Goal: Entertainment & Leisure: Consume media (video, audio)

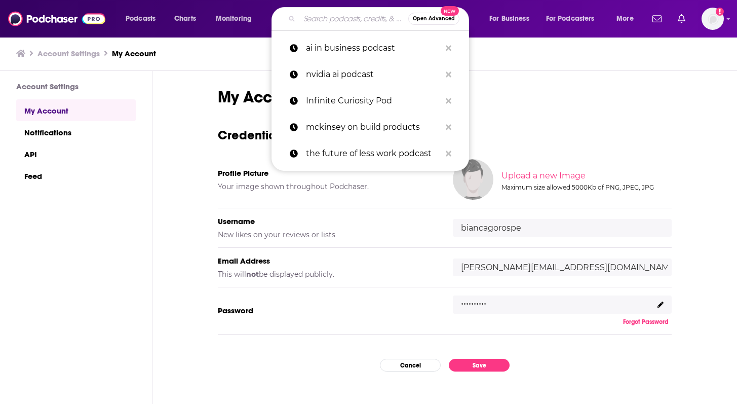
click at [345, 19] on input "Search podcasts, credits, & more..." at bounding box center [353, 19] width 109 height 16
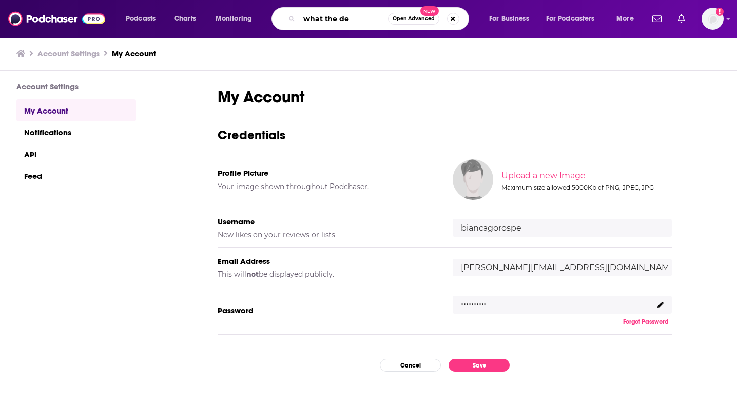
type input "what the dev"
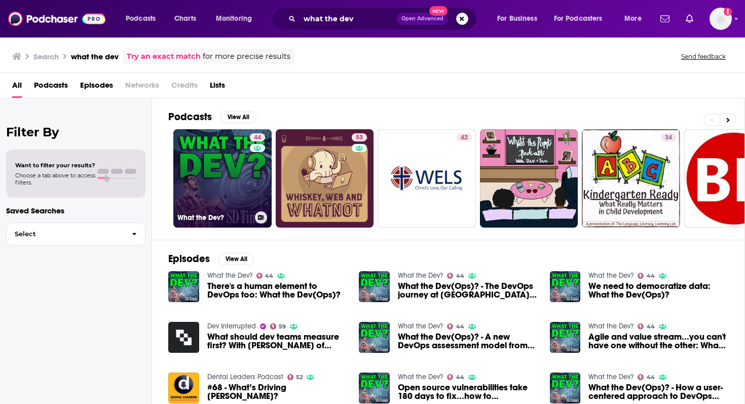
click at [241, 183] on link "44 What the Dev?" at bounding box center [222, 178] width 98 height 98
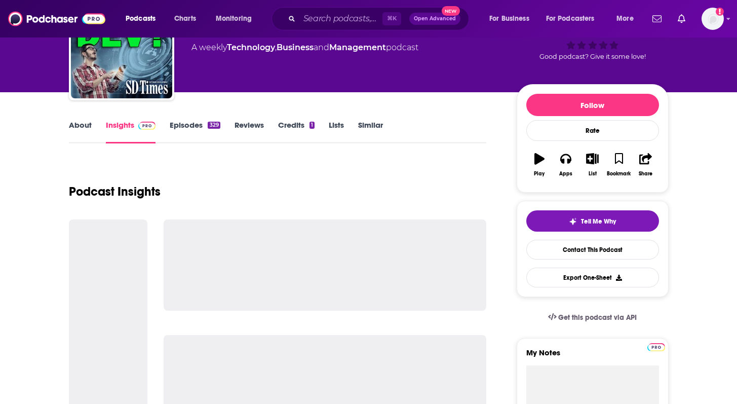
scroll to position [86, 0]
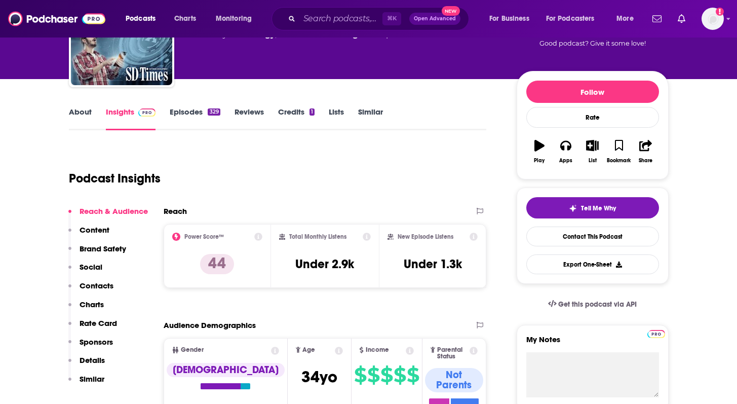
click at [186, 112] on link "Episodes 329" at bounding box center [195, 118] width 50 height 23
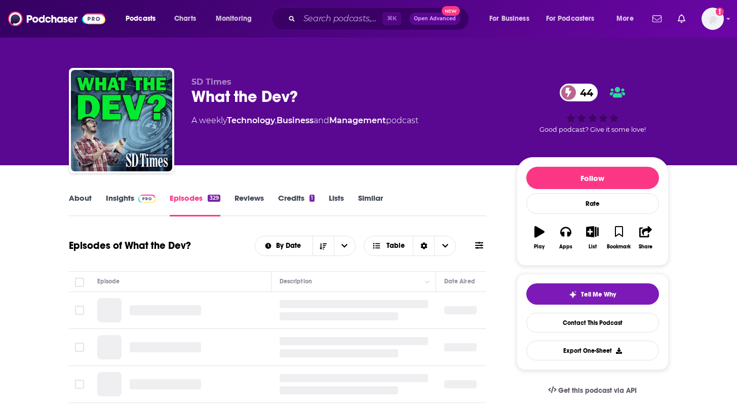
scroll to position [90, 0]
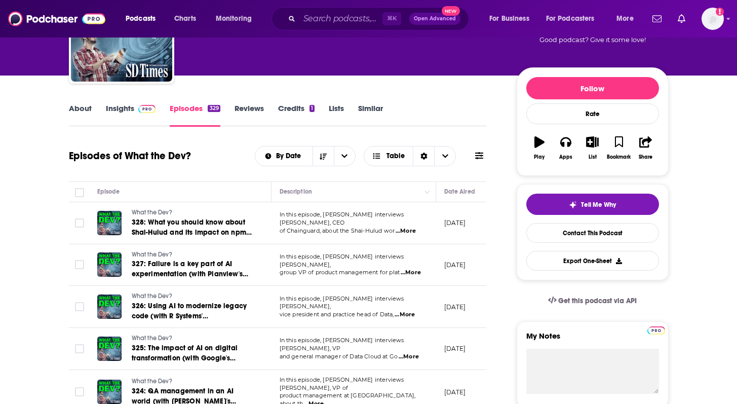
click at [118, 106] on link "Insights" at bounding box center [131, 114] width 50 height 23
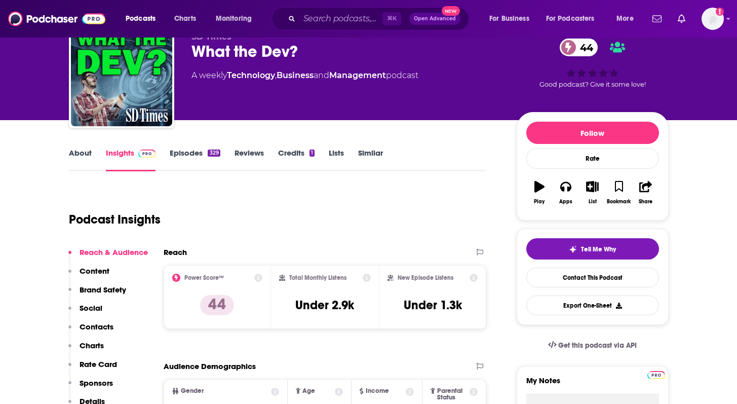
scroll to position [72, 0]
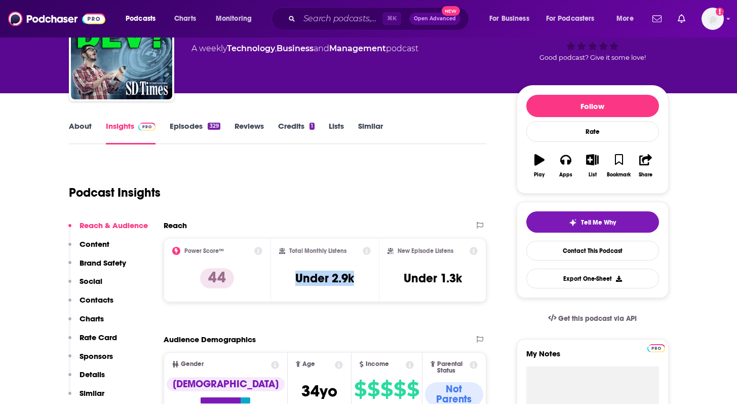
drag, startPoint x: 285, startPoint y: 274, endPoint x: 364, endPoint y: 274, distance: 79.0
click at [364, 274] on div "Total Monthly Listens Under 2.9k" at bounding box center [325, 270] width 92 height 47
copy h3 "Under 2.9k"
click at [192, 134] on link "Episodes 329" at bounding box center [195, 132] width 50 height 23
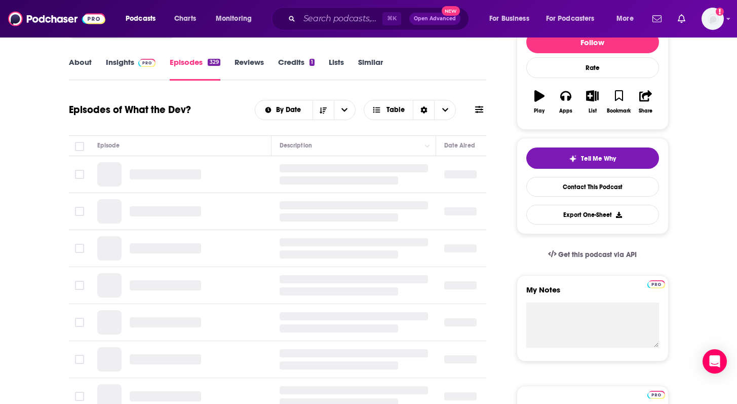
scroll to position [137, 0]
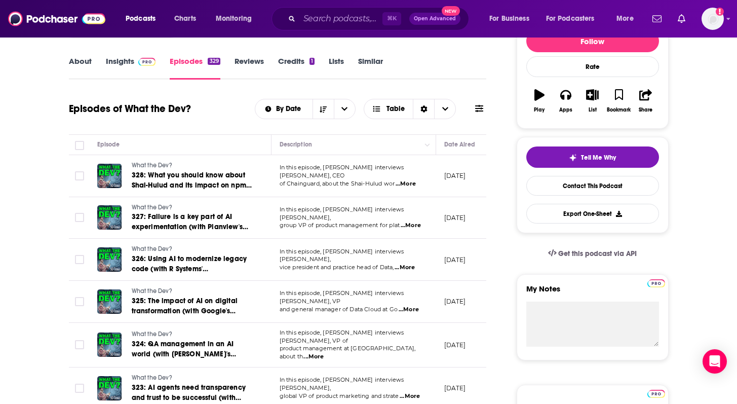
click at [414, 180] on span "...More" at bounding box center [406, 184] width 20 height 8
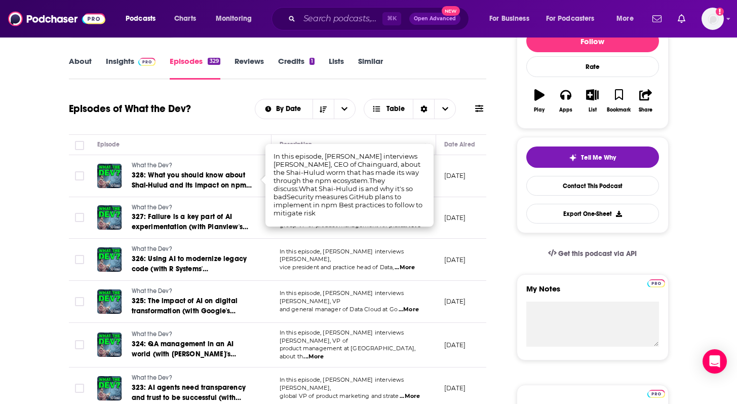
click at [190, 168] on link "What the Dev?" at bounding box center [193, 165] width 122 height 9
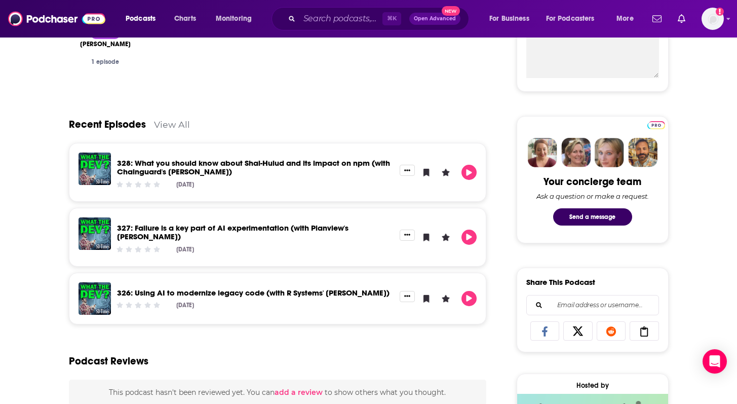
scroll to position [405, 0]
click at [299, 164] on link "328: What you should know about Shai-Hulud and its impact on npm (with Chaingua…" at bounding box center [253, 168] width 273 height 18
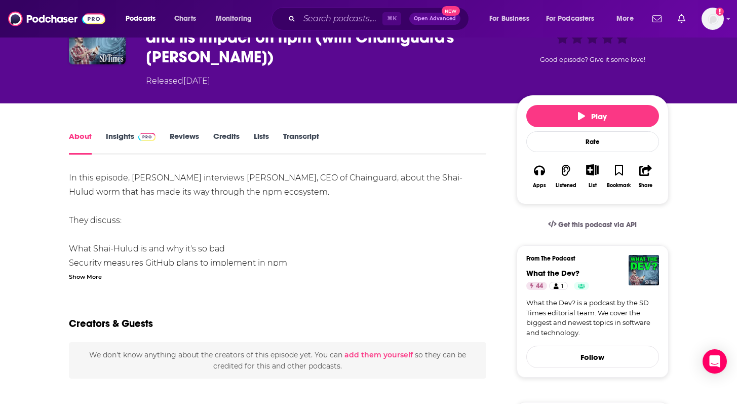
scroll to position [84, 0]
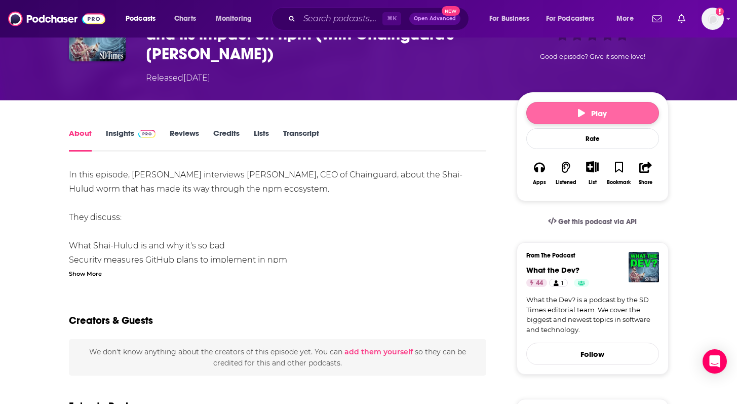
click at [611, 112] on button "Play" at bounding box center [592, 113] width 133 height 22
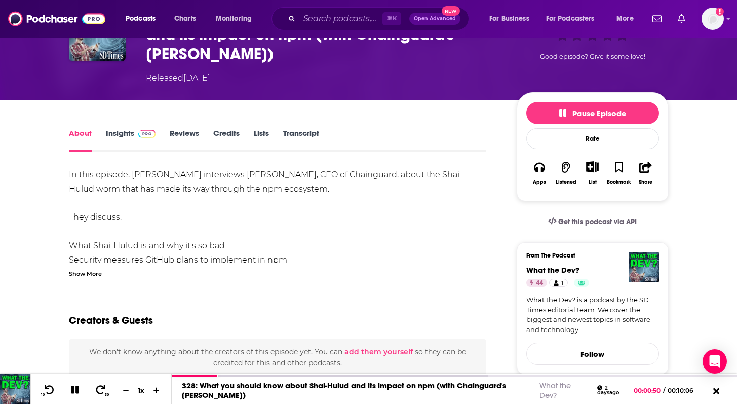
scroll to position [0, 0]
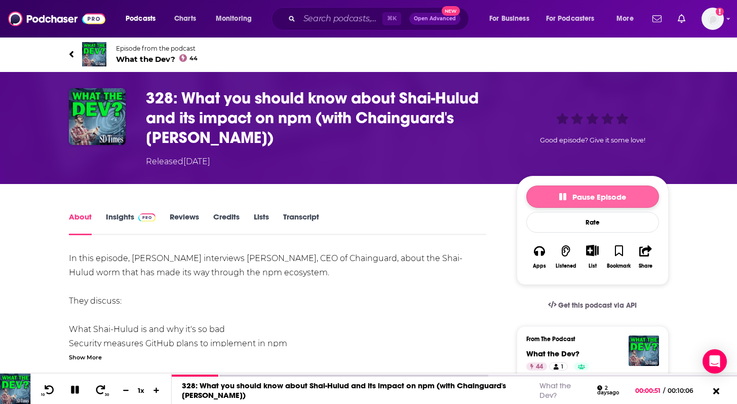
click at [567, 201] on span "Pause Episode" at bounding box center [592, 197] width 67 height 10
click at [583, 190] on button "Play" at bounding box center [592, 196] width 133 height 22
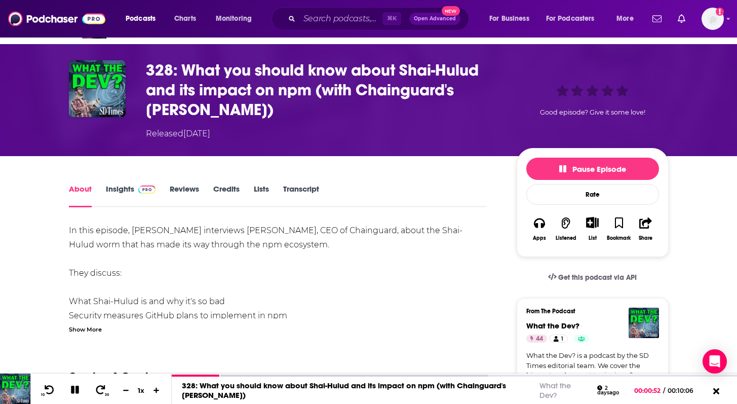
scroll to position [29, 0]
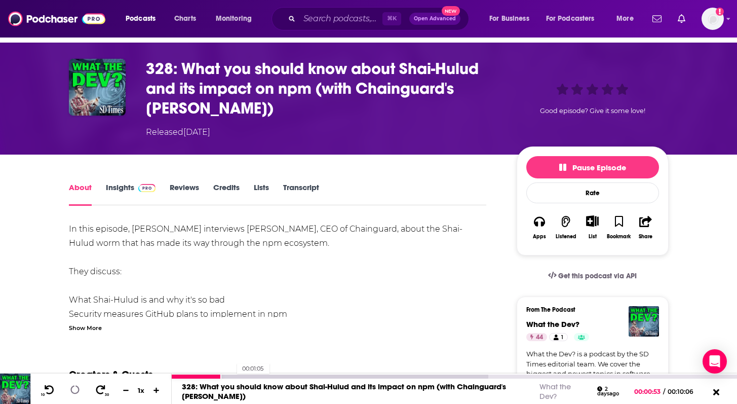
click at [232, 377] on div at bounding box center [330, 376] width 316 height 4
click at [242, 377] on div at bounding box center [330, 376] width 316 height 4
click at [253, 375] on div at bounding box center [330, 376] width 316 height 4
click at [263, 374] on div at bounding box center [330, 376] width 316 height 4
click at [271, 374] on div at bounding box center [330, 376] width 316 height 4
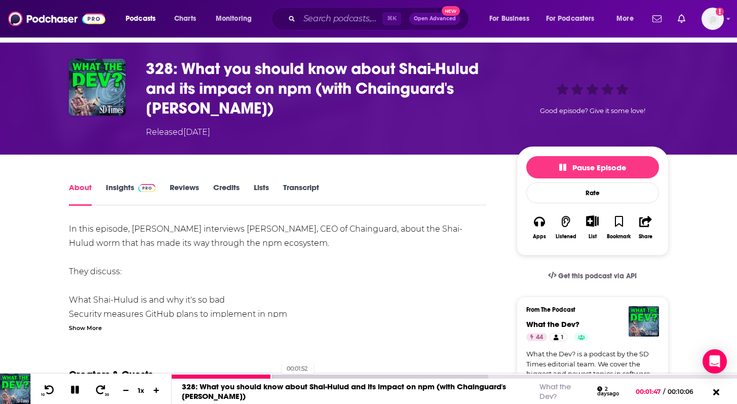
click at [276, 375] on div at bounding box center [330, 376] width 316 height 4
click at [282, 375] on div at bounding box center [330, 376] width 316 height 4
click at [288, 375] on div at bounding box center [330, 376] width 316 height 4
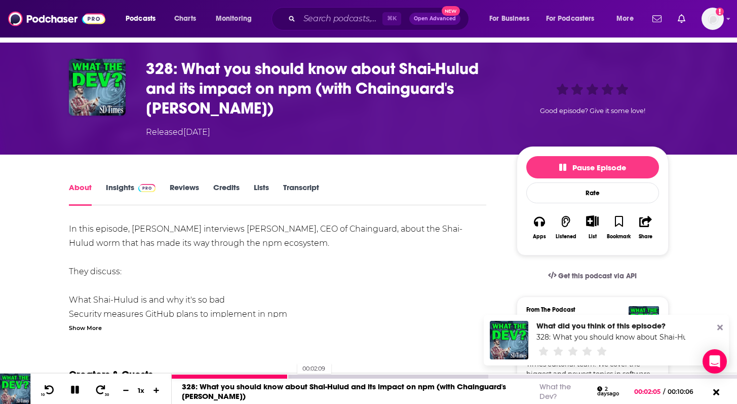
click at [292, 375] on div at bounding box center [330, 376] width 316 height 4
click at [297, 375] on div at bounding box center [330, 376] width 316 height 4
click at [303, 376] on div at bounding box center [390, 376] width 437 height 4
click at [310, 375] on div at bounding box center [390, 376] width 437 height 4
click at [315, 375] on div at bounding box center [390, 376] width 437 height 4
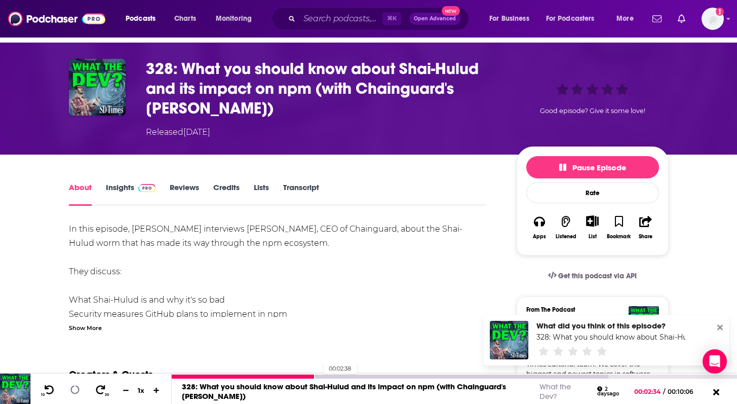
click at [319, 375] on div at bounding box center [390, 376] width 437 height 4
click at [347, 374] on div at bounding box center [265, 376] width 187 height 4
click at [342, 376] on div at bounding box center [260, 376] width 176 height 4
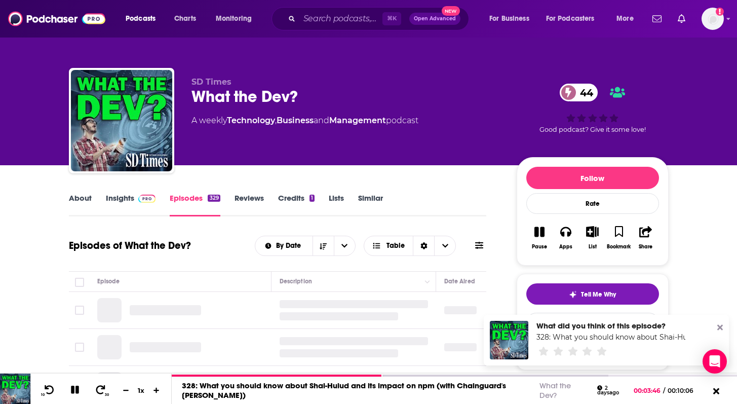
scroll to position [129, 0]
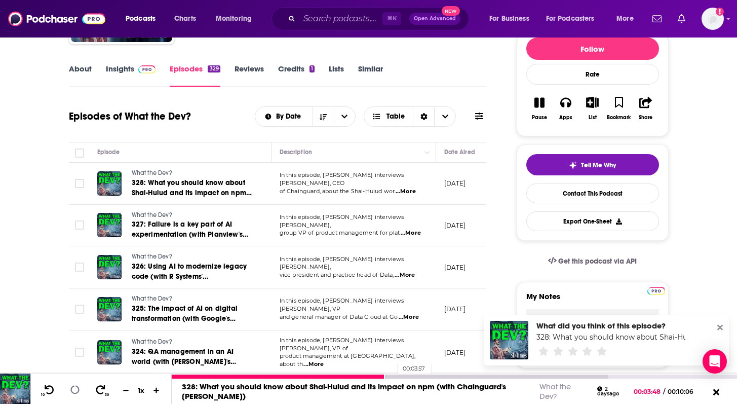
click at [393, 375] on div at bounding box center [390, 376] width 437 height 4
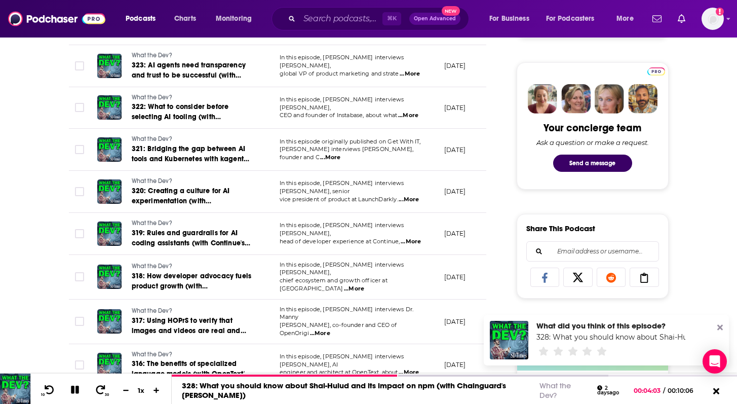
scroll to position [461, 0]
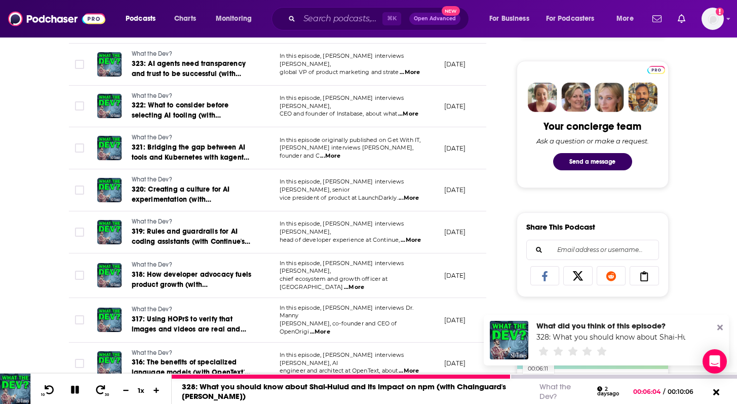
click at [518, 377] on div at bounding box center [454, 376] width 565 height 4
click at [523, 377] on div at bounding box center [454, 376] width 565 height 4
click at [527, 377] on div at bounding box center [454, 376] width 565 height 4
click at [531, 377] on div at bounding box center [454, 376] width 565 height 4
click at [535, 376] on div at bounding box center [454, 376] width 565 height 4
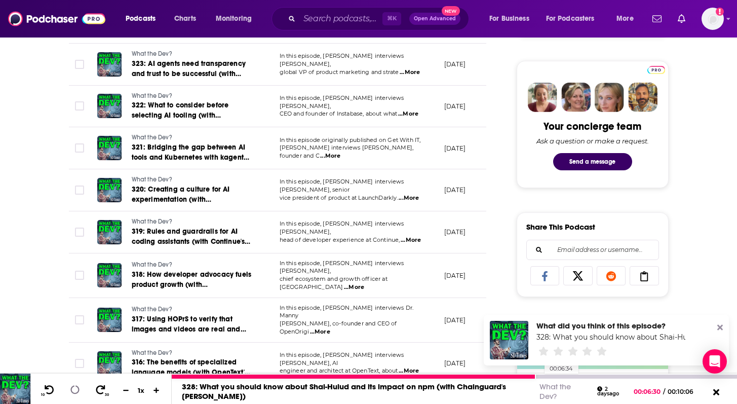
click at [539, 376] on div at bounding box center [454, 376] width 565 height 4
click at [574, 375] on div at bounding box center [454, 376] width 565 height 4
click at [577, 375] on div at bounding box center [454, 376] width 565 height 4
click at [580, 375] on div at bounding box center [454, 376] width 565 height 4
click at [585, 375] on div at bounding box center [454, 376] width 565 height 4
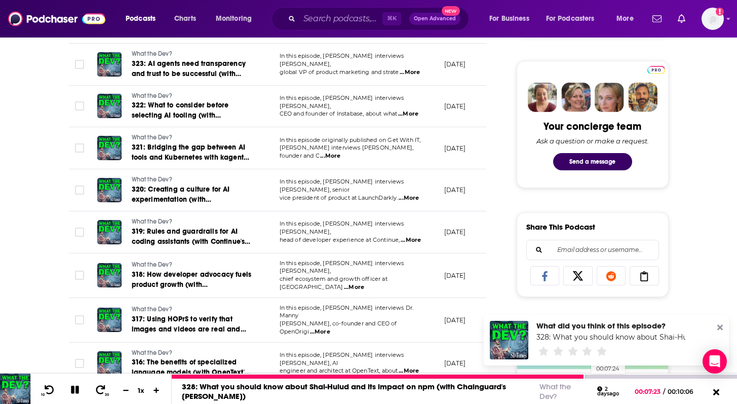
click at [586, 375] on div at bounding box center [454, 376] width 565 height 4
click at [591, 376] on div at bounding box center [454, 376] width 565 height 4
click at [595, 376] on div at bounding box center [454, 376] width 565 height 4
click at [596, 376] on div at bounding box center [454, 376] width 565 height 4
click at [600, 376] on div at bounding box center [454, 376] width 565 height 4
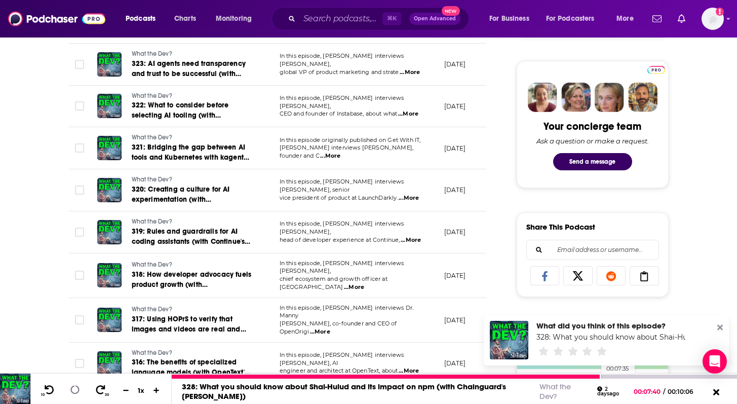
click at [596, 376] on div at bounding box center [386, 376] width 429 height 4
click at [80, 393] on icon at bounding box center [74, 390] width 13 height 12
click at [64, 392] on div "10 30 1 x" at bounding box center [100, 388] width 141 height 30
click at [75, 392] on icon at bounding box center [74, 390] width 9 height 10
click at [621, 378] on div at bounding box center [396, 376] width 449 height 4
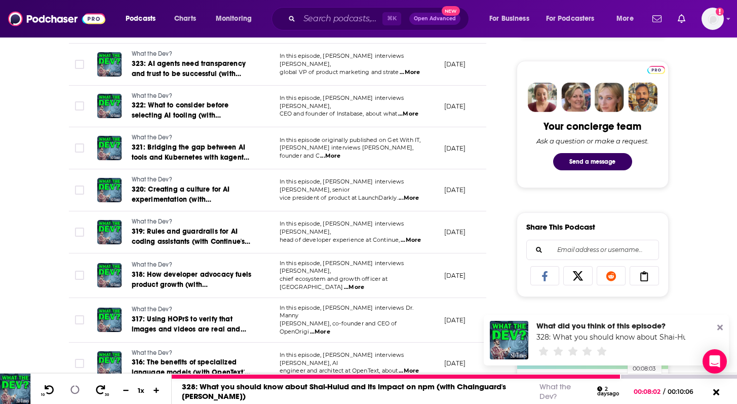
click at [623, 378] on div at bounding box center [454, 376] width 565 height 4
click at [624, 378] on div at bounding box center [454, 376] width 565 height 4
click at [625, 378] on div at bounding box center [454, 376] width 565 height 4
click at [628, 377] on div at bounding box center [454, 376] width 565 height 4
click at [632, 376] on div at bounding box center [454, 376] width 565 height 4
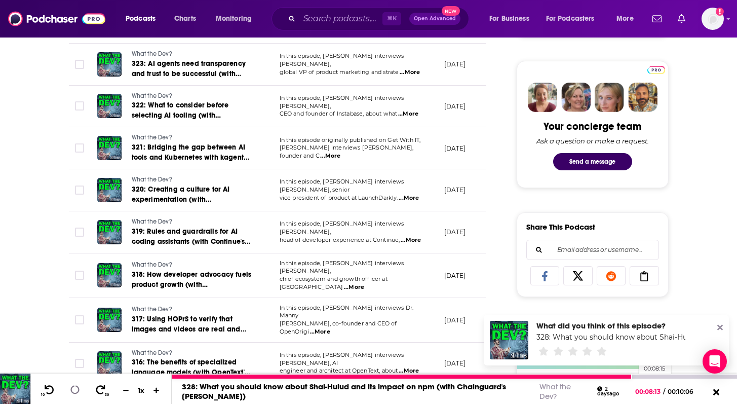
click at [634, 376] on div at bounding box center [454, 376] width 565 height 4
click at [637, 376] on div at bounding box center [454, 376] width 565 height 4
click at [641, 376] on div at bounding box center [454, 376] width 565 height 4
click at [643, 376] on div at bounding box center [454, 376] width 565 height 4
click at [645, 376] on div at bounding box center [454, 376] width 565 height 4
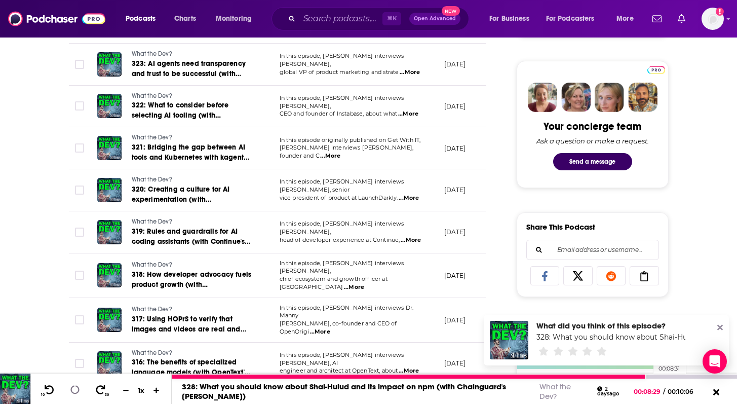
click at [649, 376] on div at bounding box center [454, 376] width 565 height 4
click at [652, 376] on div at bounding box center [454, 376] width 565 height 4
click at [656, 376] on div at bounding box center [454, 376] width 565 height 4
click at [660, 376] on div at bounding box center [454, 376] width 565 height 4
click at [663, 376] on div at bounding box center [454, 376] width 565 height 4
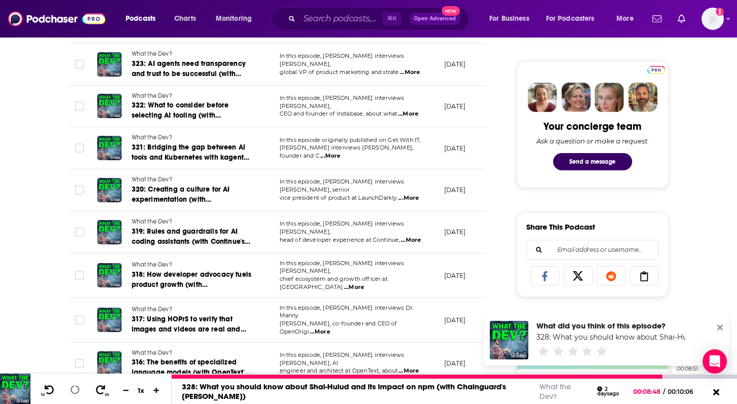
click at [667, 376] on div at bounding box center [454, 376] width 565 height 4
click at [672, 376] on div at bounding box center [454, 376] width 565 height 4
click at [696, 375] on div at bounding box center [454, 376] width 565 height 4
click at [698, 376] on div at bounding box center [454, 376] width 565 height 4
click at [705, 377] on div at bounding box center [454, 376] width 565 height 4
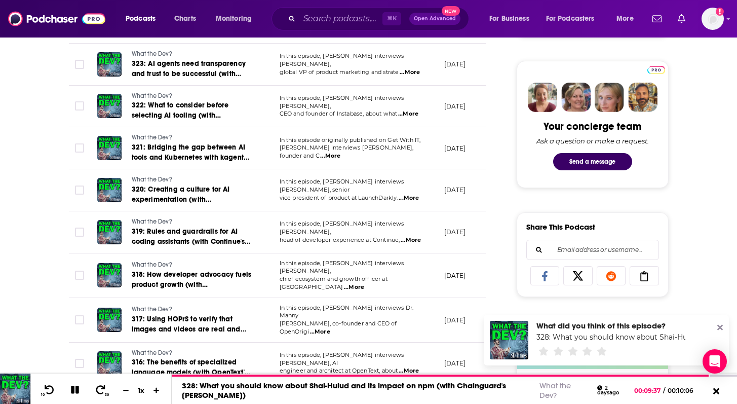
click at [364, 283] on span "...More" at bounding box center [354, 287] width 20 height 8
click at [33, 299] on div "About Insights Episodes 329 Reviews Credits 1 Lists Similar Episodes of What th…" at bounding box center [368, 383] width 737 height 1356
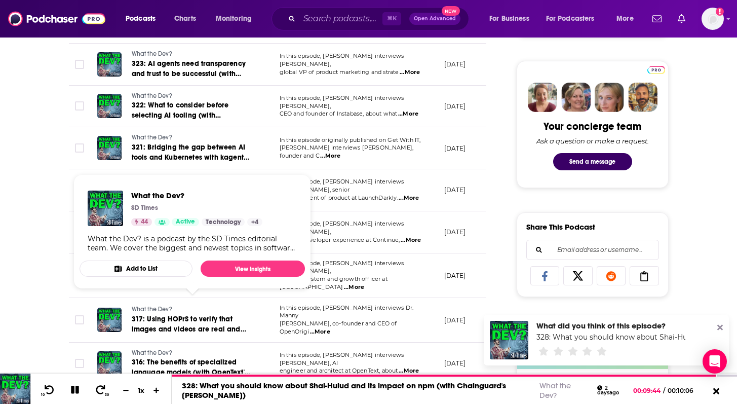
click at [1, 206] on div "About Insights Episodes 329 Reviews Credits 1 Lists Similar Episodes of What th…" at bounding box center [368, 383] width 737 height 1356
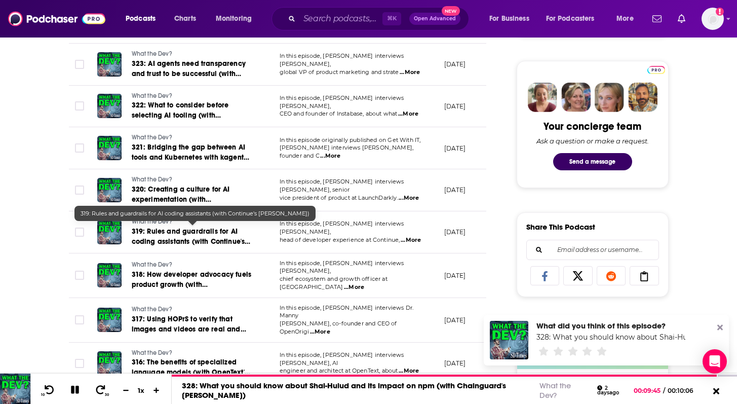
click at [216, 236] on span "319: Rules and guardrails for AI coding assistants (with Continue's [PERSON_NAM…" at bounding box center [191, 241] width 119 height 29
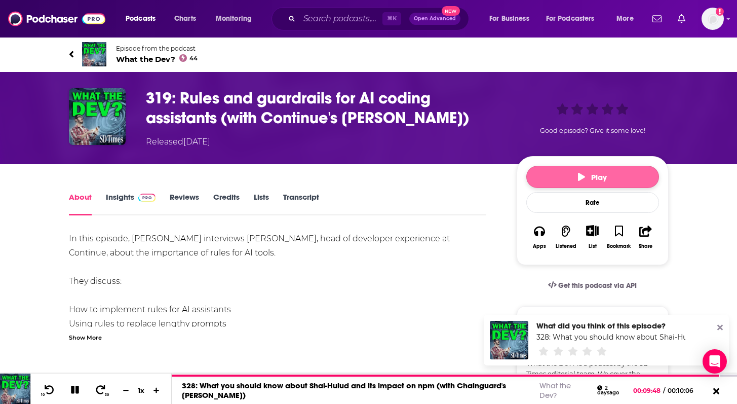
click at [592, 172] on span "Play" at bounding box center [592, 177] width 29 height 10
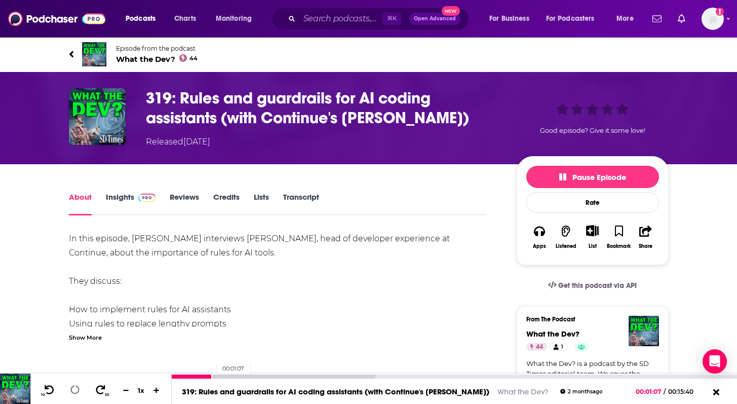
click at [212, 375] on div "00:01:07" at bounding box center [454, 376] width 565 height 4
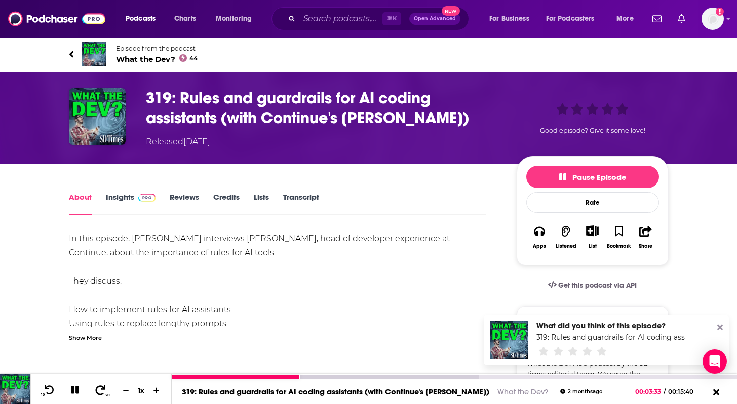
click at [103, 389] on icon at bounding box center [101, 390] width 10 height 10
click at [305, 376] on div at bounding box center [245, 376] width 147 height 4
click at [310, 376] on div at bounding box center [326, 376] width 308 height 4
click at [311, 376] on div at bounding box center [326, 376] width 308 height 4
click at [313, 376] on div at bounding box center [326, 376] width 308 height 4
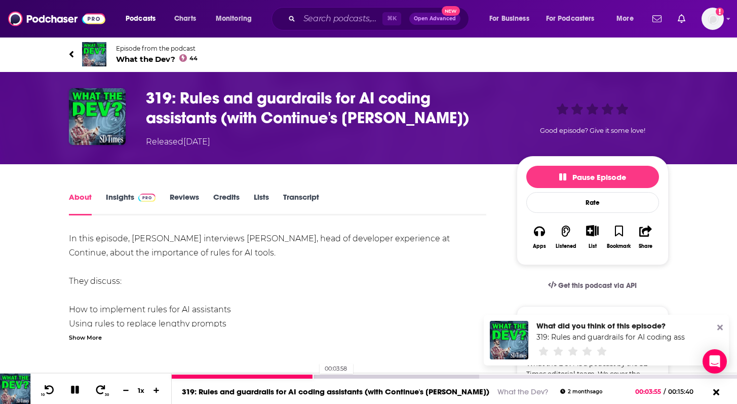
click at [315, 376] on div at bounding box center [326, 376] width 308 height 4
click at [318, 376] on div at bounding box center [326, 376] width 308 height 4
click at [322, 376] on div at bounding box center [326, 376] width 308 height 4
click at [324, 376] on div at bounding box center [326, 376] width 308 height 4
click at [327, 376] on div at bounding box center [326, 376] width 308 height 4
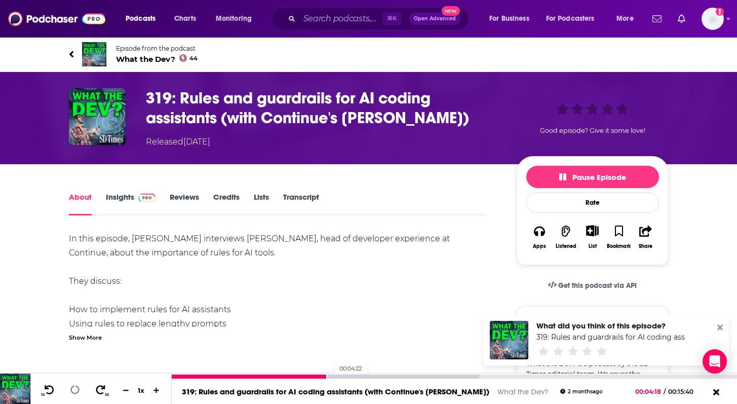
click at [329, 376] on div at bounding box center [326, 376] width 308 height 4
click at [332, 376] on div at bounding box center [326, 376] width 308 height 4
click at [333, 376] on div at bounding box center [326, 376] width 308 height 4
click at [336, 376] on div at bounding box center [326, 376] width 308 height 4
click at [360, 377] on div at bounding box center [377, 376] width 411 height 4
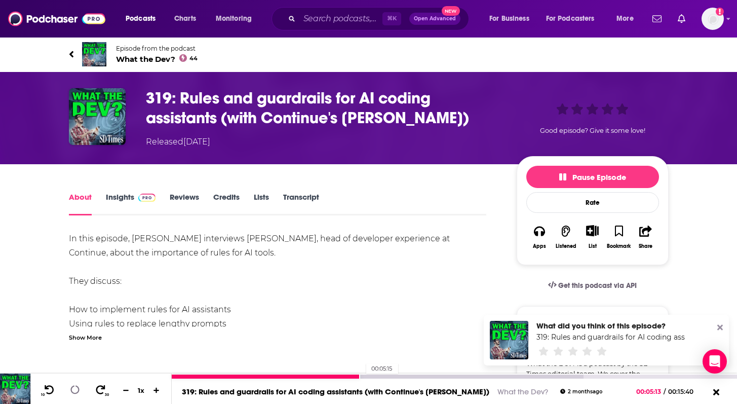
click at [361, 376] on div at bounding box center [377, 376] width 411 height 4
click at [364, 376] on div at bounding box center [377, 376] width 411 height 4
click at [366, 376] on div at bounding box center [377, 376] width 411 height 4
click at [368, 376] on div at bounding box center [377, 376] width 411 height 4
click at [371, 376] on div at bounding box center [377, 376] width 411 height 4
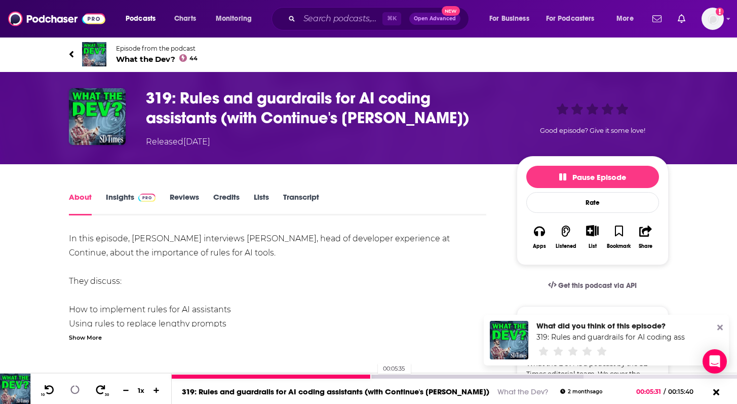
click at [373, 376] on div at bounding box center [377, 376] width 411 height 4
click at [376, 376] on div at bounding box center [377, 376] width 411 height 4
click at [380, 376] on div at bounding box center [377, 376] width 411 height 4
click at [384, 375] on div at bounding box center [377, 376] width 411 height 4
click at [387, 375] on div at bounding box center [377, 376] width 411 height 4
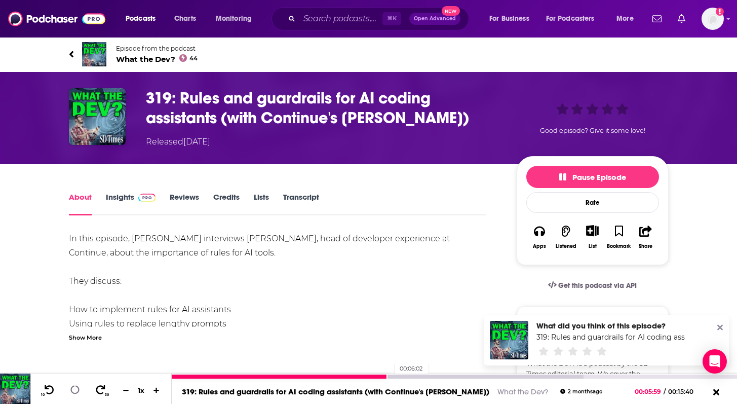
click at [390, 375] on div at bounding box center [377, 376] width 411 height 4
click at [392, 375] on div at bounding box center [377, 376] width 411 height 4
click at [394, 375] on div at bounding box center [377, 376] width 411 height 4
click at [388, 375] on div at bounding box center [283, 376] width 223 height 4
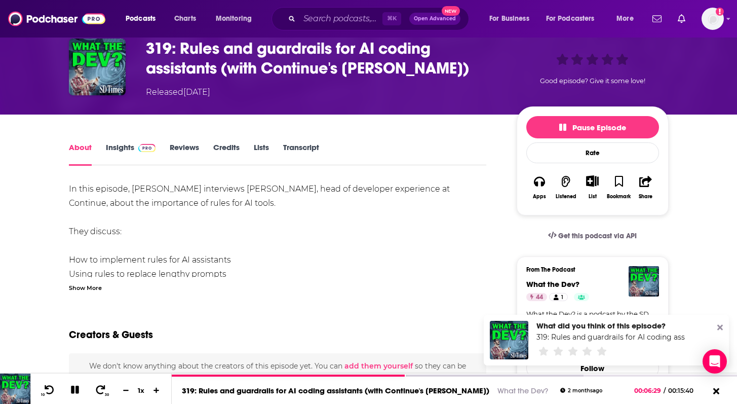
scroll to position [50, 0]
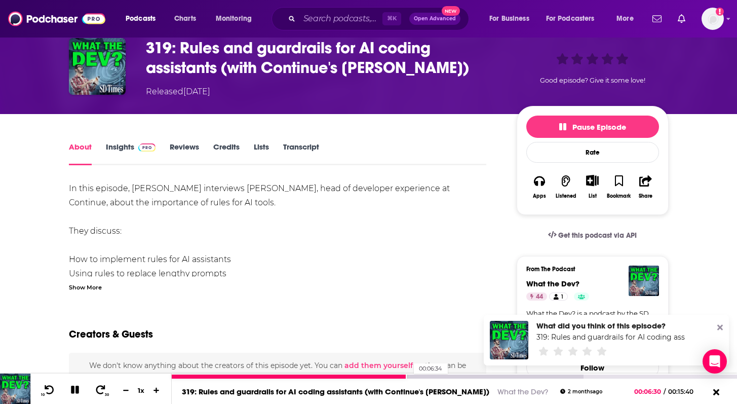
click at [409, 377] on div at bounding box center [377, 376] width 411 height 4
click at [411, 377] on div at bounding box center [377, 376] width 411 height 4
click at [414, 377] on div at bounding box center [377, 376] width 411 height 4
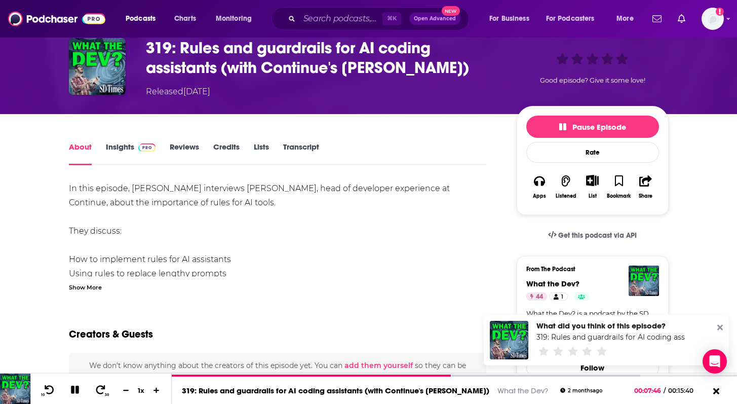
click at [91, 285] on div "Show More" at bounding box center [85, 287] width 33 height 10
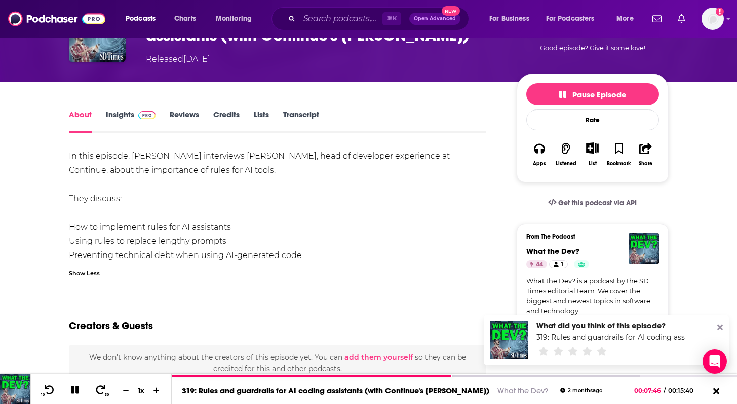
scroll to position [89, 0]
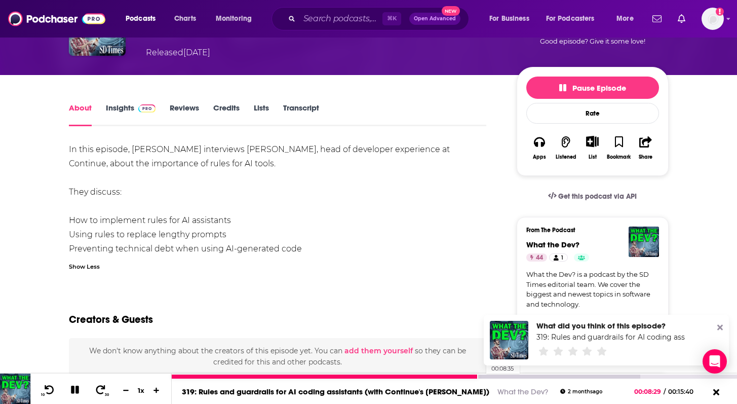
click at [481, 376] on div at bounding box center [406, 376] width 469 height 4
click at [484, 376] on div at bounding box center [406, 376] width 469 height 4
click at [488, 376] on div at bounding box center [406, 376] width 469 height 4
click at [491, 376] on div at bounding box center [406, 376] width 469 height 4
click at [495, 376] on div at bounding box center [406, 376] width 469 height 4
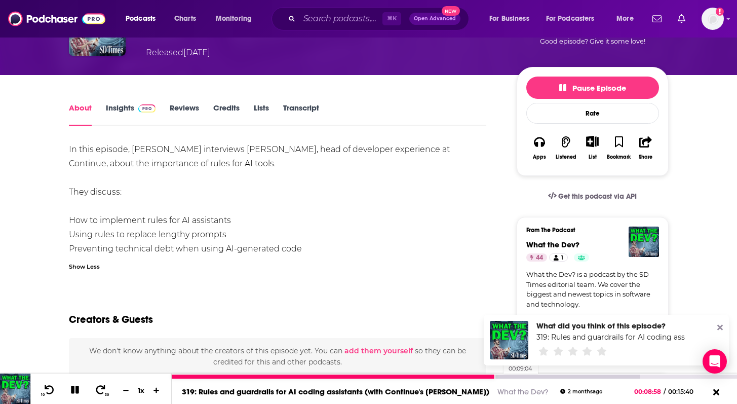
click at [499, 376] on div at bounding box center [406, 376] width 469 height 4
click at [501, 376] on div at bounding box center [454, 376] width 565 height 4
click at [503, 376] on div at bounding box center [454, 376] width 565 height 4
click at [507, 376] on div at bounding box center [454, 376] width 565 height 4
click at [510, 376] on div at bounding box center [454, 376] width 565 height 4
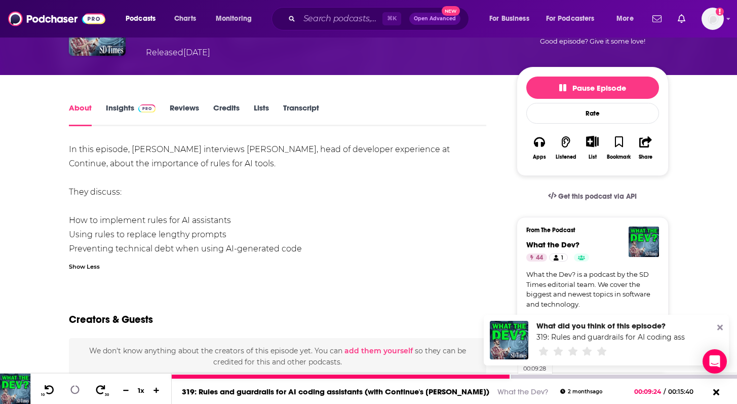
click at [513, 376] on div at bounding box center [454, 376] width 565 height 4
click at [517, 376] on div at bounding box center [454, 376] width 565 height 4
click at [521, 376] on div at bounding box center [454, 376] width 565 height 4
click at [523, 376] on div at bounding box center [454, 376] width 565 height 4
click at [527, 376] on div at bounding box center [454, 376] width 565 height 4
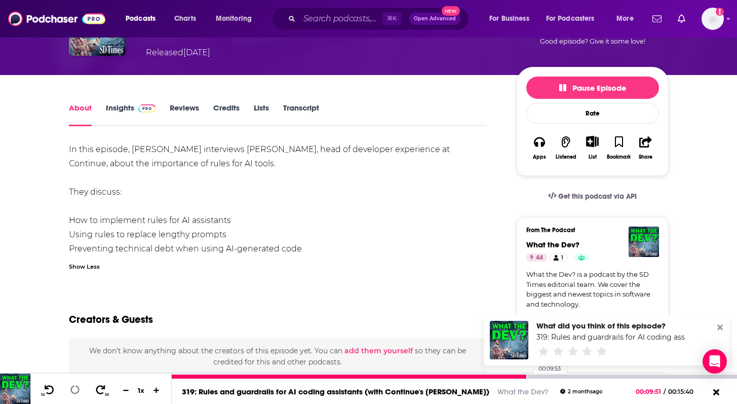
click at [529, 376] on div at bounding box center [454, 376] width 565 height 4
click at [531, 375] on div at bounding box center [454, 376] width 565 height 4
click at [536, 375] on div at bounding box center [454, 376] width 565 height 4
click at [539, 375] on div at bounding box center [454, 376] width 565 height 4
click at [542, 375] on div at bounding box center [454, 376] width 565 height 4
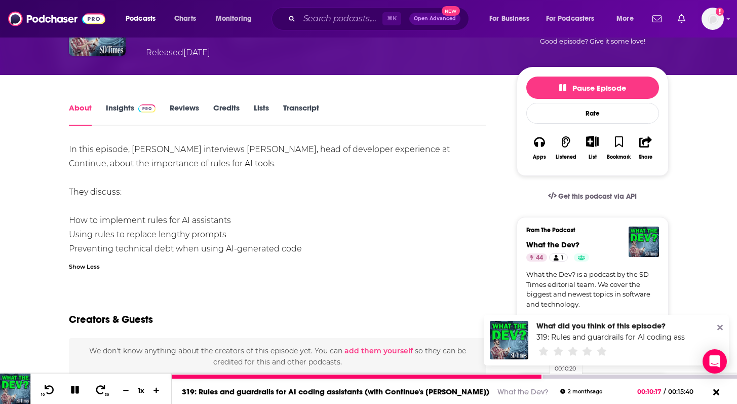
click at [545, 375] on div at bounding box center [454, 376] width 565 height 4
click at [550, 374] on div at bounding box center [454, 376] width 565 height 4
click at [554, 374] on div at bounding box center [454, 376] width 565 height 4
click at [556, 374] on div at bounding box center [454, 376] width 565 height 4
click at [559, 374] on div at bounding box center [454, 376] width 565 height 4
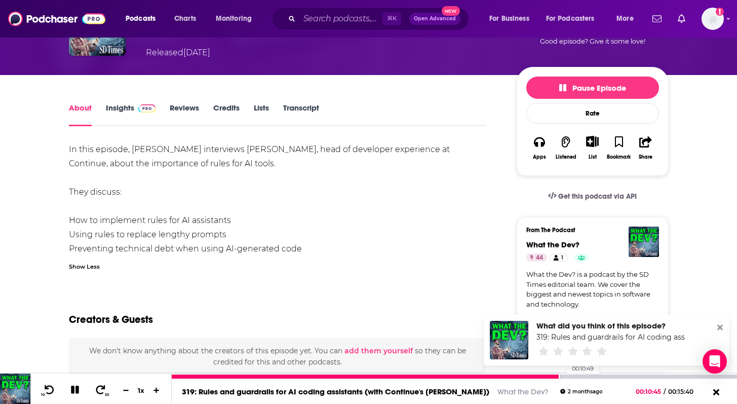
click at [562, 375] on div at bounding box center [454, 376] width 565 height 4
click at [564, 375] on div at bounding box center [454, 376] width 565 height 4
click at [569, 375] on div at bounding box center [454, 376] width 565 height 4
click at [567, 375] on div at bounding box center [371, 376] width 399 height 4
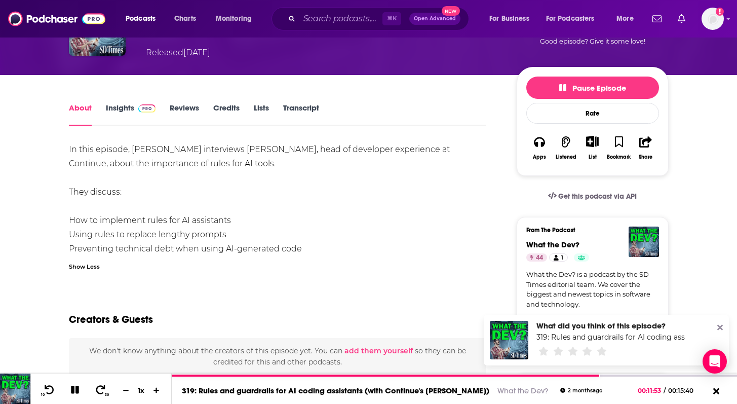
click at [718, 326] on icon at bounding box center [720, 327] width 6 height 8
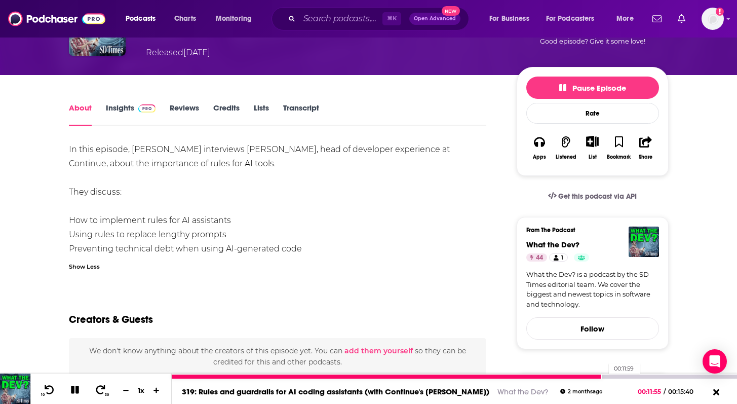
click at [604, 376] on div at bounding box center [454, 376] width 565 height 4
click at [606, 376] on div at bounding box center [454, 376] width 565 height 4
click at [609, 376] on div at bounding box center [454, 376] width 565 height 4
click at [612, 376] on div at bounding box center [454, 376] width 565 height 4
click at [614, 376] on div at bounding box center [454, 376] width 565 height 4
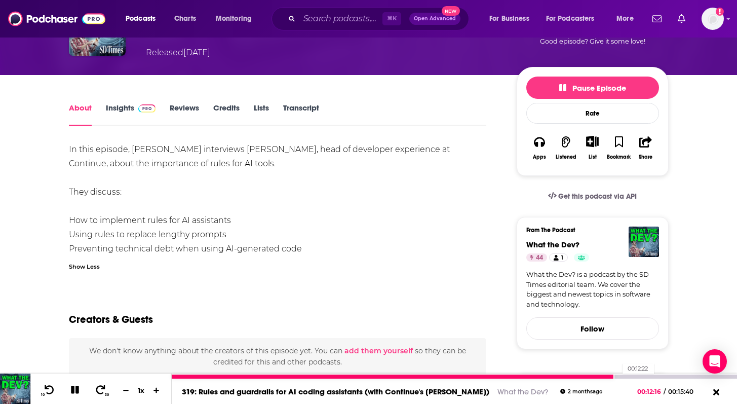
click at [617, 376] on div at bounding box center [454, 376] width 565 height 4
click at [622, 375] on div at bounding box center [454, 376] width 565 height 4
click at [625, 375] on div at bounding box center [454, 376] width 565 height 4
click at [628, 375] on div at bounding box center [454, 376] width 565 height 4
click at [633, 376] on div at bounding box center [454, 376] width 565 height 4
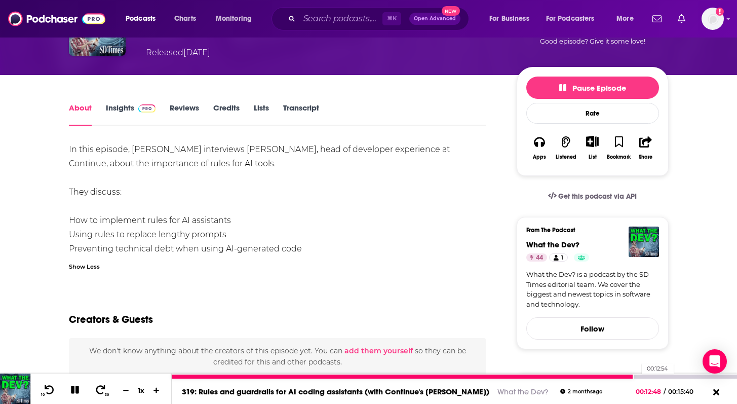
click at [637, 376] on div at bounding box center [454, 376] width 565 height 4
click at [641, 376] on div at bounding box center [454, 376] width 565 height 4
click at [645, 376] on div at bounding box center [454, 376] width 565 height 4
click at [649, 375] on div at bounding box center [454, 376] width 565 height 4
click at [655, 375] on div at bounding box center [454, 376] width 565 height 4
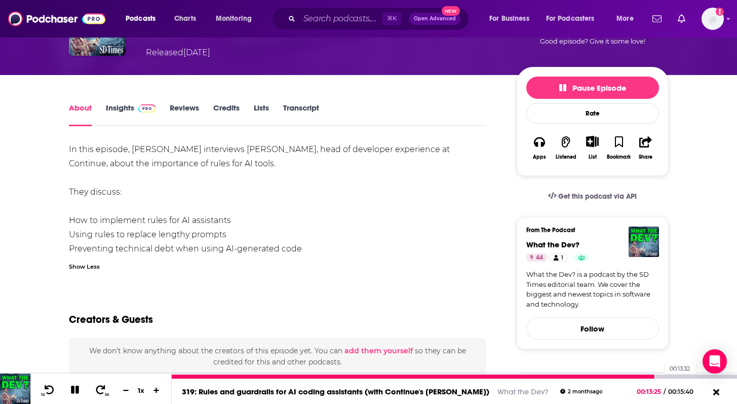
click at [660, 376] on div at bounding box center [454, 376] width 565 height 4
click at [664, 376] on div at bounding box center [454, 376] width 565 height 4
click at [667, 376] on div at bounding box center [454, 376] width 565 height 4
click at [672, 376] on div at bounding box center [454, 376] width 565 height 4
click at [675, 376] on div at bounding box center [454, 376] width 565 height 4
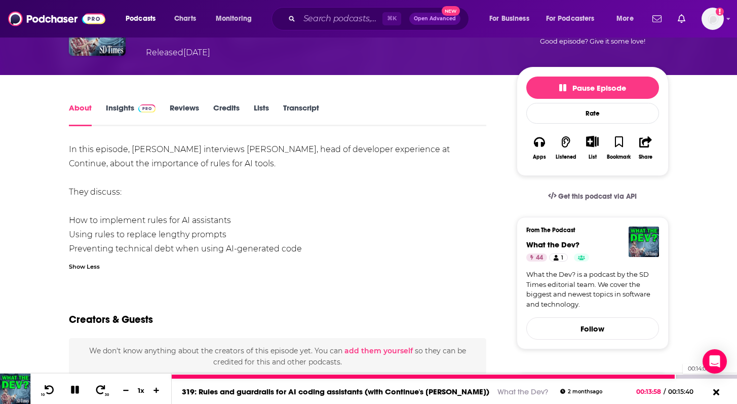
click at [678, 376] on div at bounding box center [454, 376] width 565 height 4
click at [682, 376] on div at bounding box center [454, 376] width 565 height 4
click at [684, 376] on div at bounding box center [454, 376] width 565 height 4
click at [687, 376] on div at bounding box center [454, 376] width 565 height 4
click at [691, 376] on div at bounding box center [454, 376] width 565 height 4
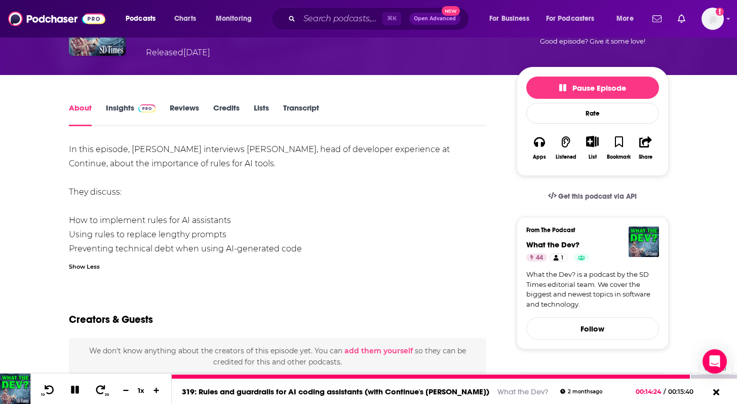
click at [695, 376] on div at bounding box center [454, 376] width 565 height 4
click at [697, 376] on div at bounding box center [454, 376] width 565 height 4
click at [701, 376] on div at bounding box center [454, 376] width 565 height 4
click at [704, 376] on div at bounding box center [454, 376] width 565 height 4
click at [709, 376] on div at bounding box center [454, 376] width 565 height 4
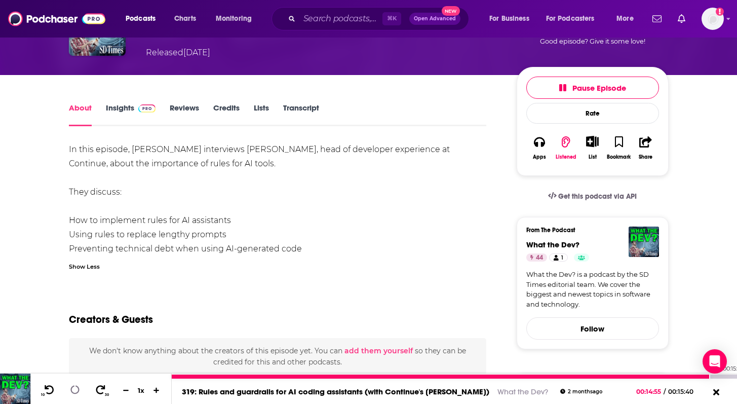
click at [713, 377] on div at bounding box center [454, 376] width 565 height 4
click at [717, 377] on div at bounding box center [454, 376] width 565 height 4
click at [712, 376] on div at bounding box center [445, 376] width 546 height 4
click at [76, 394] on icon at bounding box center [74, 390] width 9 height 9
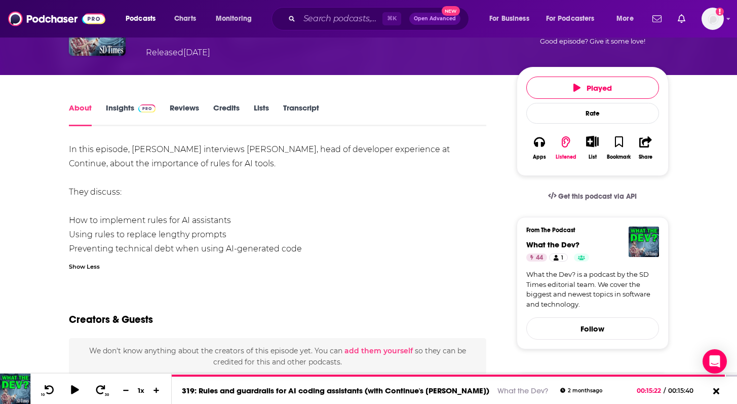
scroll to position [0, 0]
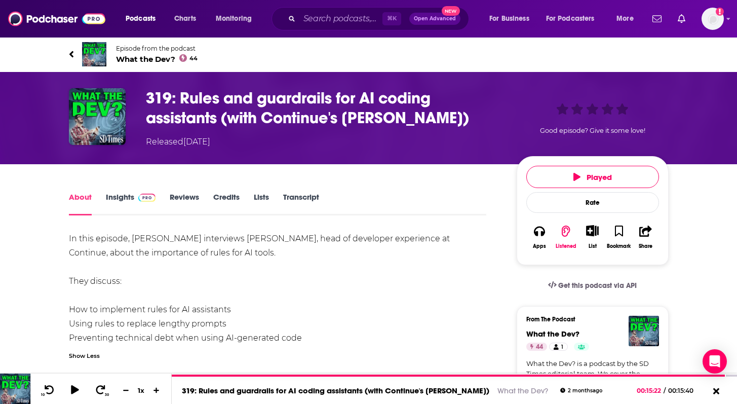
click at [178, 95] on h1 "319: Rules and guardrails for AI coding assistants (with Continue's [PERSON_NAM…" at bounding box center [323, 108] width 355 height 40
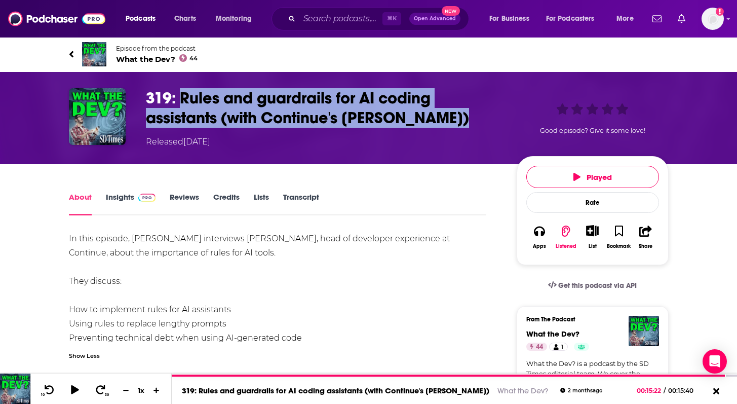
drag, startPoint x: 180, startPoint y: 96, endPoint x: 465, endPoint y: 115, distance: 285.3
click at [465, 115] on h1 "319: Rules and guardrails for AI coding assistants (with Continue's [PERSON_NAM…" at bounding box center [323, 108] width 355 height 40
copy h1 "Rules and guardrails for AI coding assistants (with Continue's [PERSON_NAME])"
